Goal: Information Seeking & Learning: Stay updated

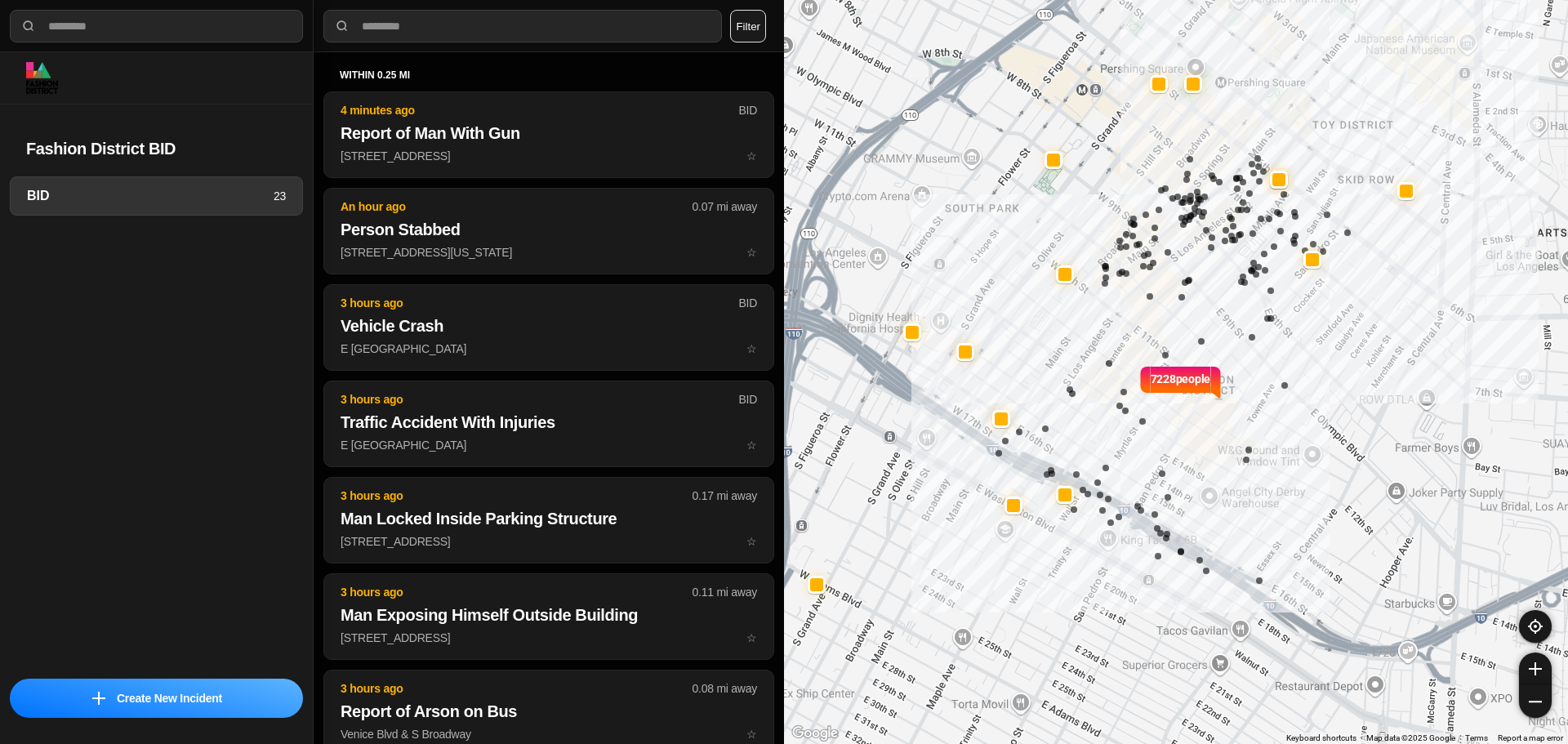
select select "*"
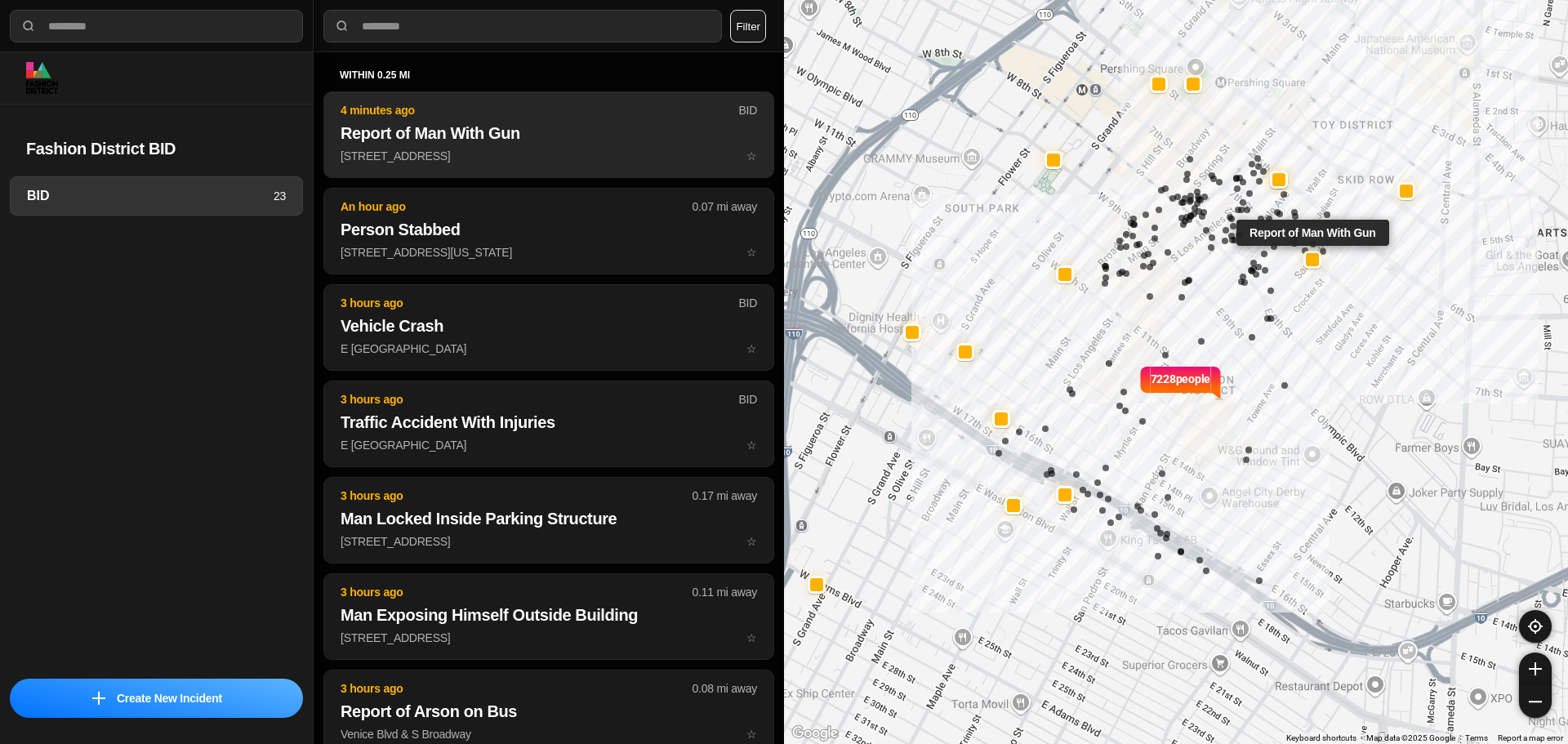
click at [511, 130] on h2 "Report of Man With Gun" at bounding box center [549, 133] width 416 height 22
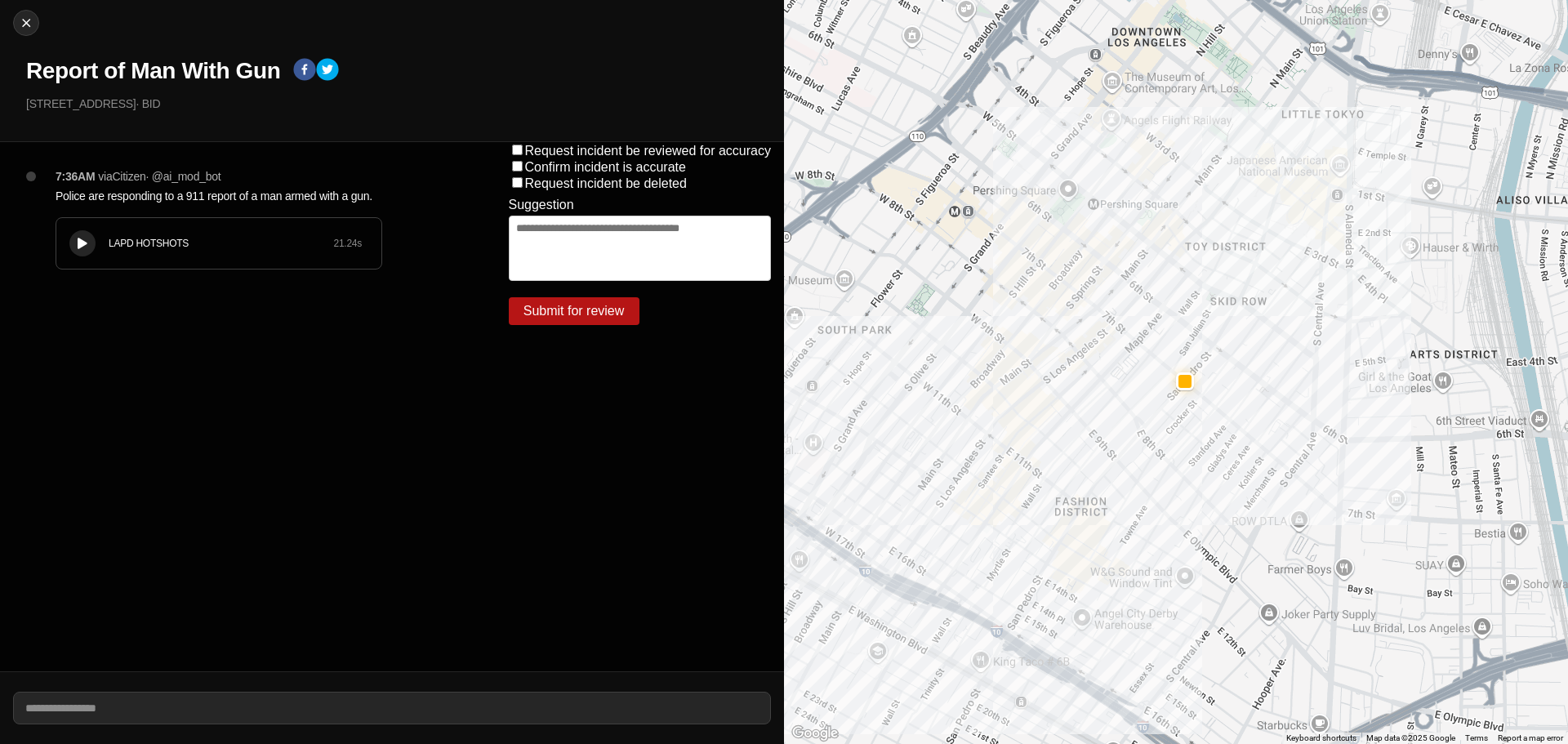
click at [97, 247] on div "LAPD HOTSHOTS 21.24 s" at bounding box center [219, 243] width 325 height 51
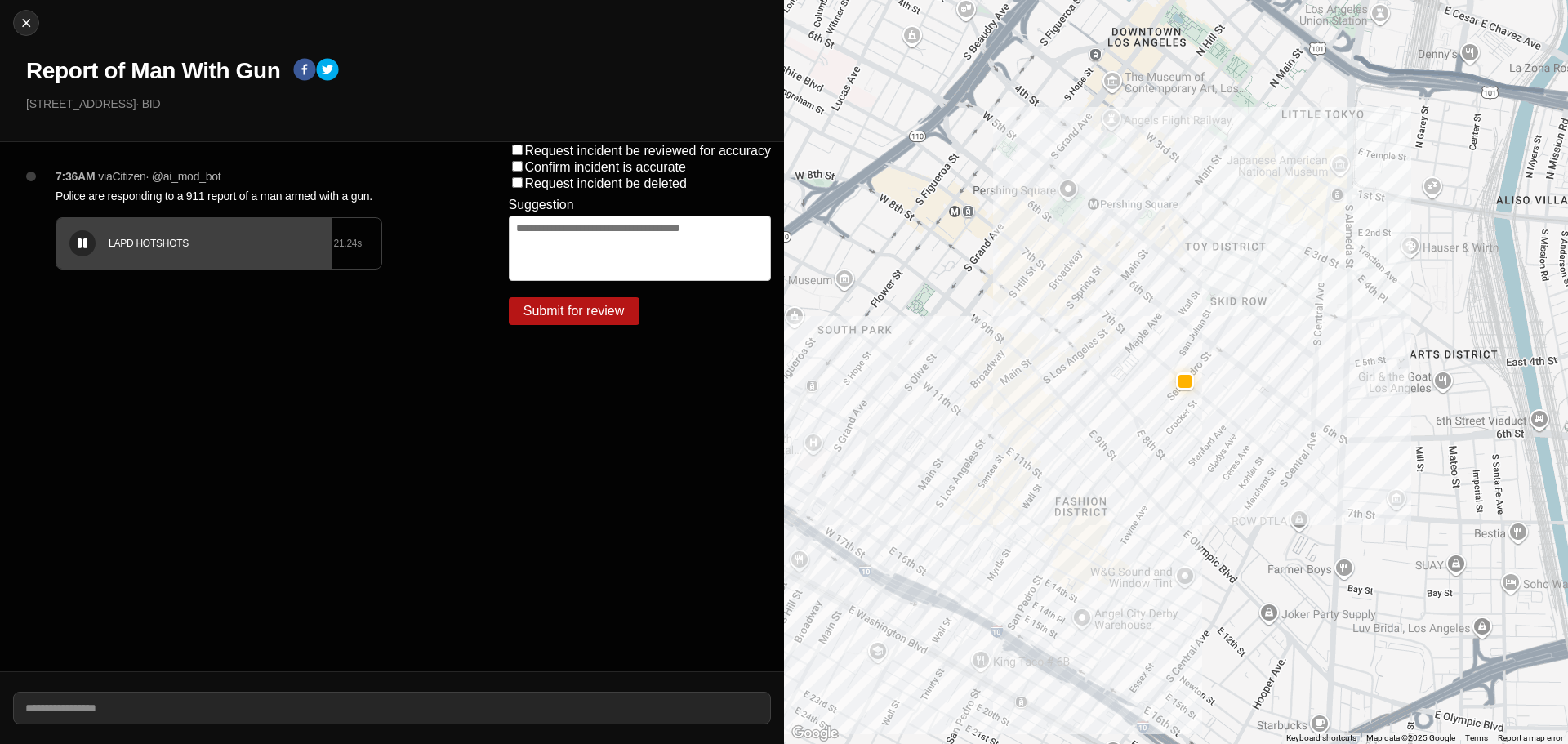
click at [219, 258] on div "LAPD HOTSHOTS 21.24 s" at bounding box center [219, 243] width 325 height 51
click at [80, 246] on icon at bounding box center [82, 244] width 10 height 10
click at [81, 245] on icon at bounding box center [82, 244] width 10 height 10
click at [191, 259] on div "LAPD HOTSHOTS 21.24 s" at bounding box center [219, 243] width 325 height 51
click at [79, 244] on icon at bounding box center [82, 244] width 10 height 10
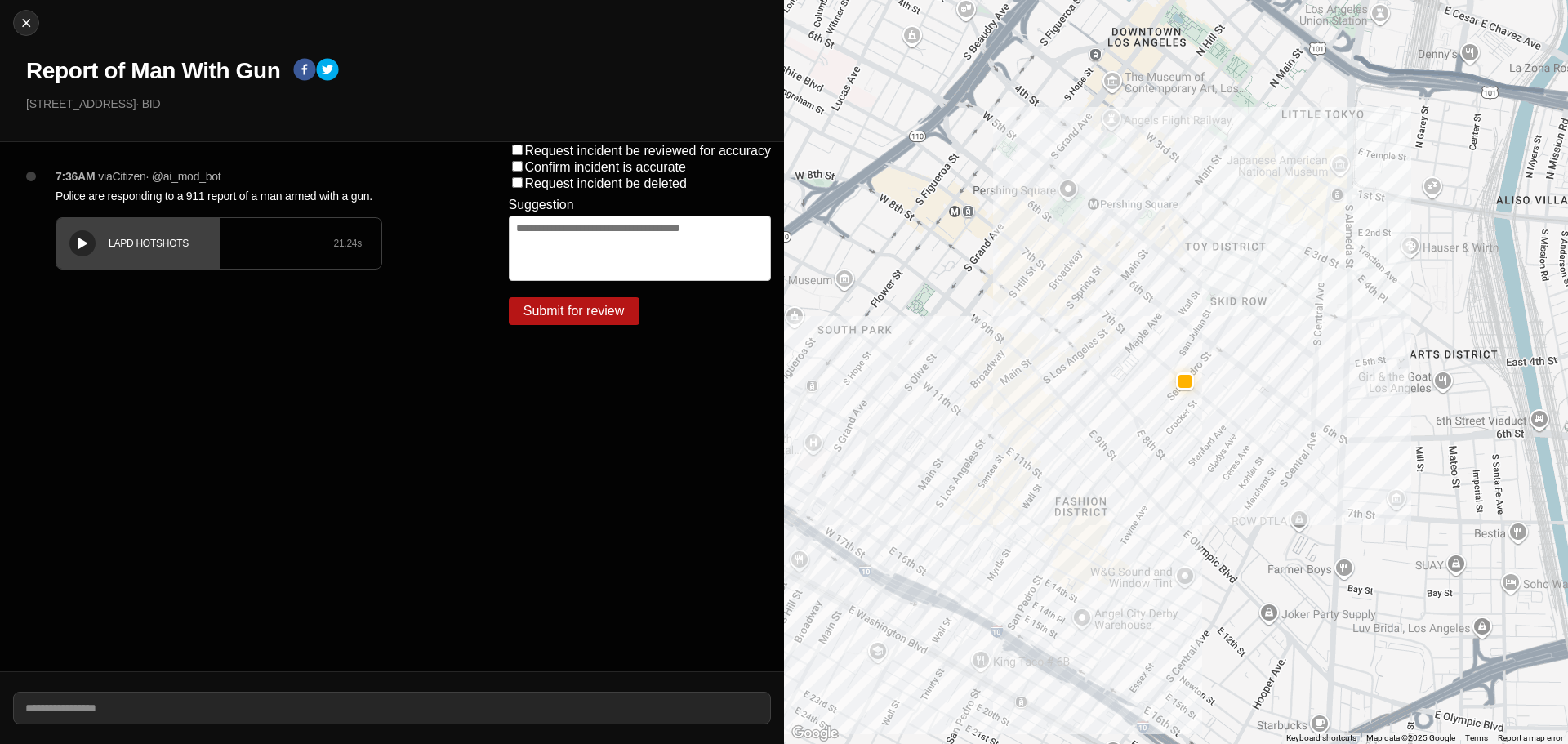
drag, startPoint x: 157, startPoint y: 267, endPoint x: 136, endPoint y: 261, distance: 21.8
click at [157, 267] on div "LAPD HOTSHOTS 21.24 s" at bounding box center [219, 243] width 325 height 51
click at [86, 239] on icon at bounding box center [82, 244] width 10 height 10
click at [93, 238] on button at bounding box center [82, 244] width 26 height 26
click at [77, 241] on div at bounding box center [82, 244] width 16 height 12
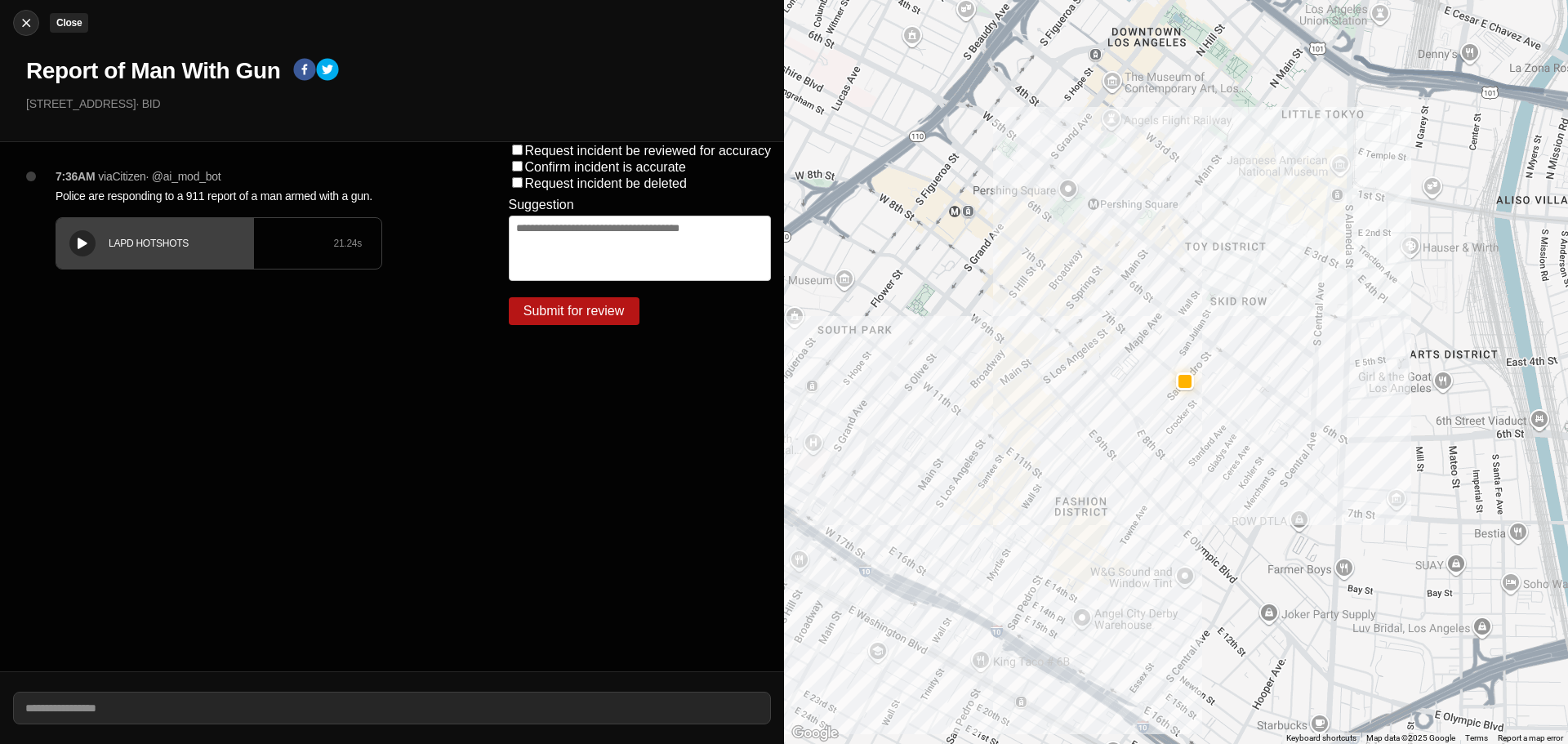
click at [27, 22] on img at bounding box center [26, 22] width 16 height 16
select select "*"
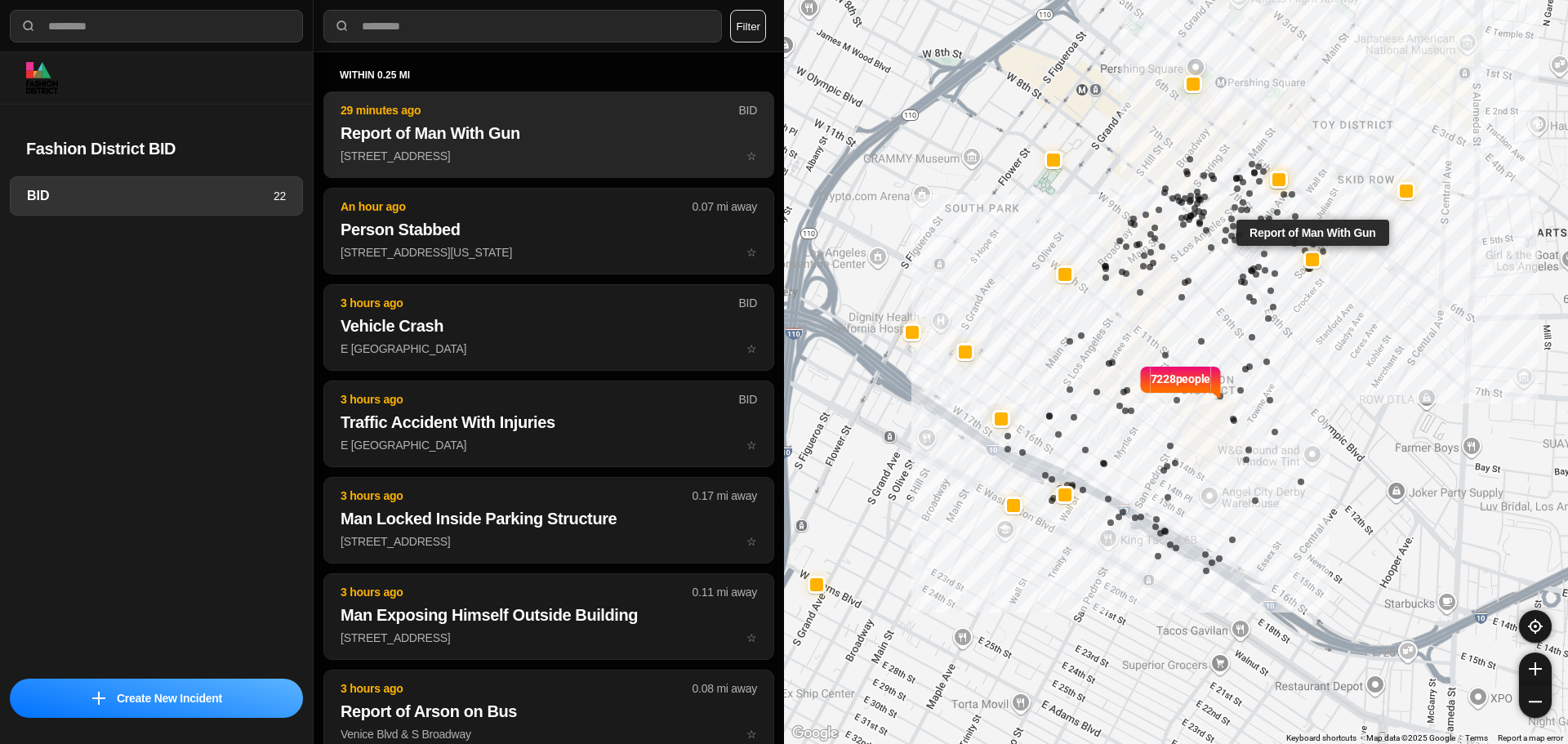
click at [554, 144] on button "29 minutes ago BID Report of Man With Gun 501 E 7th St ☆" at bounding box center [549, 135] width 451 height 86
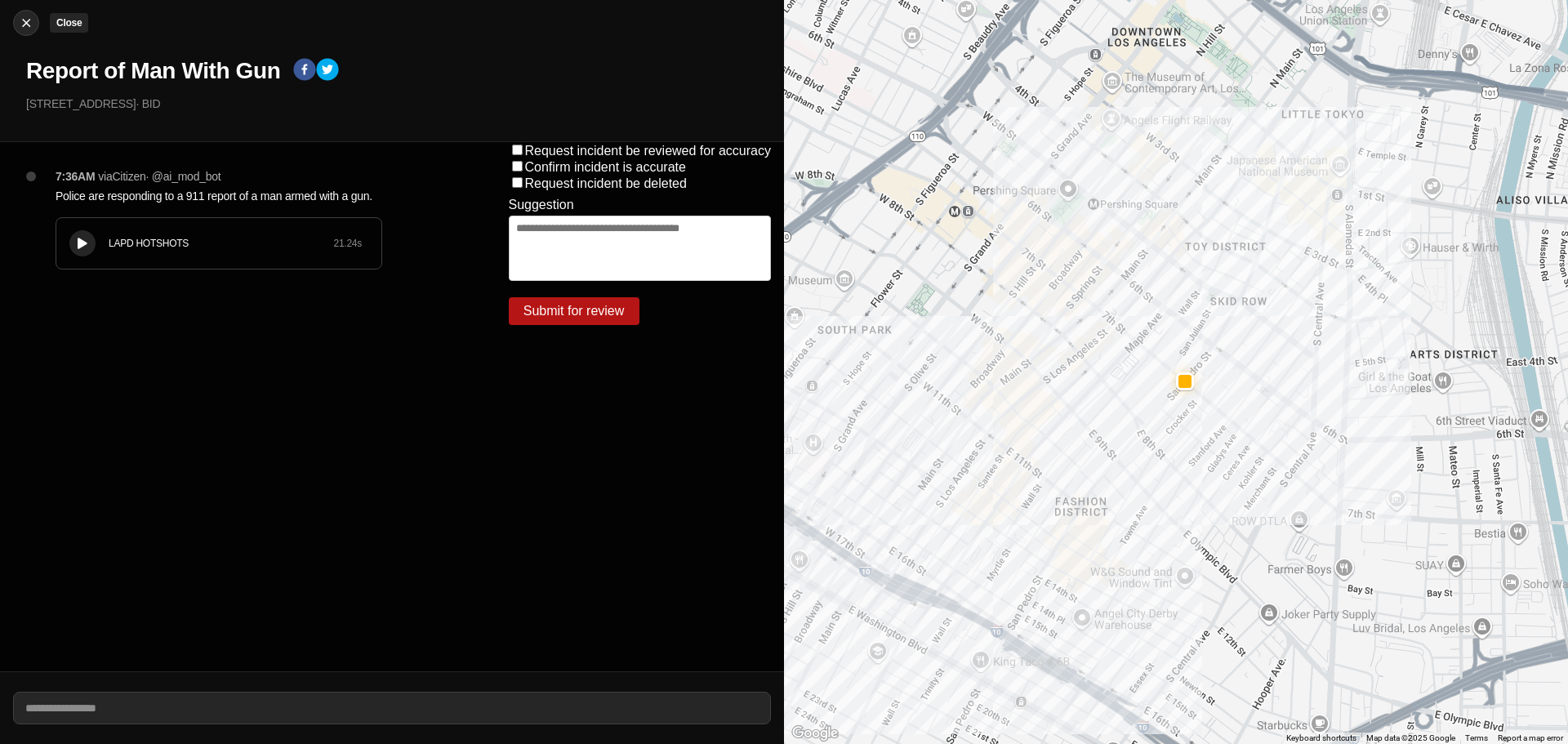
click at [24, 26] on img at bounding box center [26, 22] width 16 height 16
select select "*"
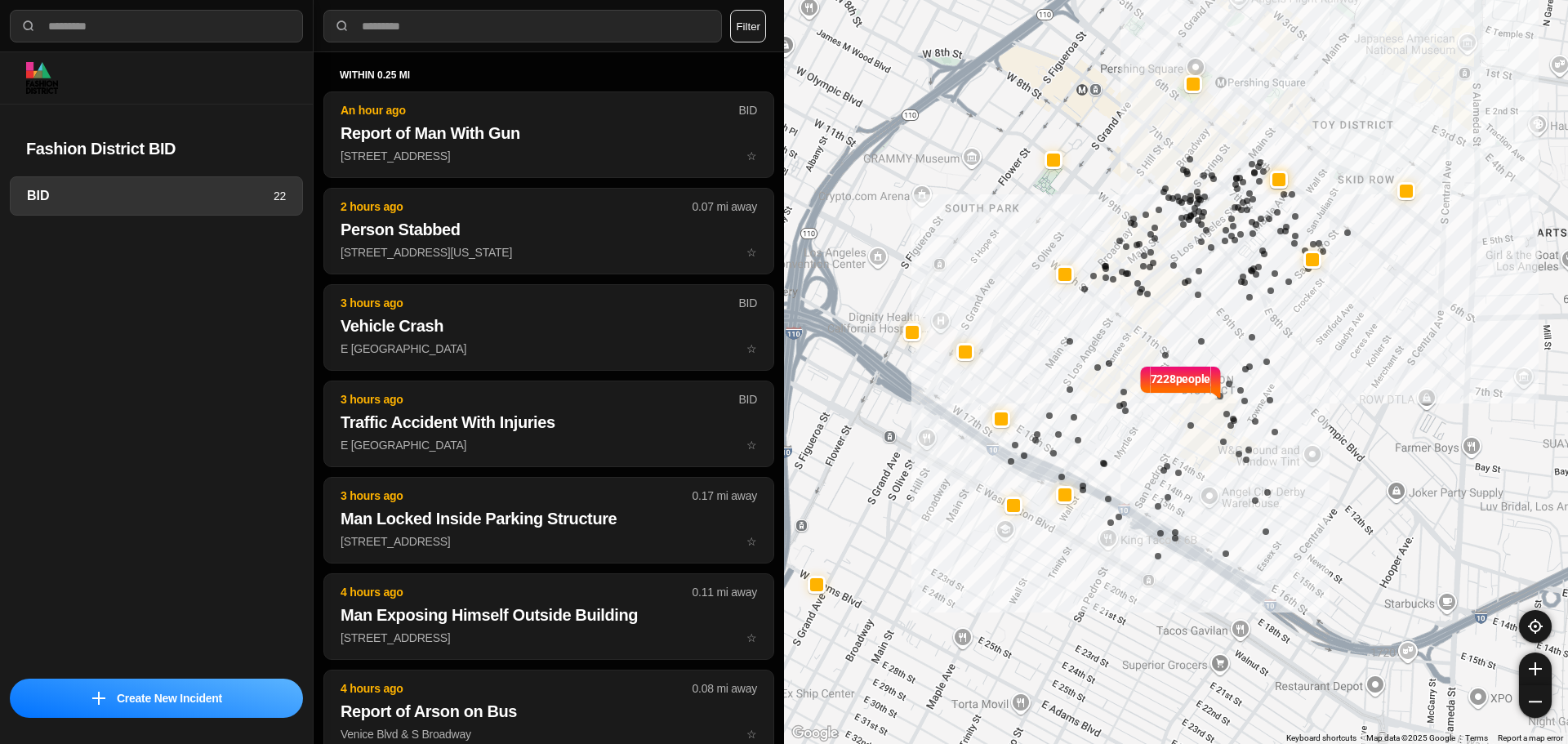
select select "*"
